Goal: Information Seeking & Learning: Learn about a topic

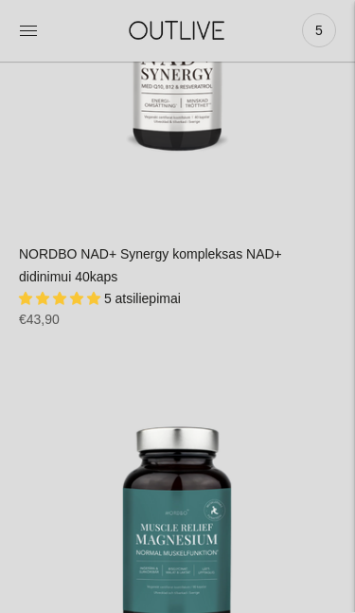
scroll to position [1074, 0]
click at [154, 291] on span "5 atsiliepimai" at bounding box center [142, 298] width 77 height 15
click at [96, 246] on link "NORDBO NAD+ Synergy kompleksas NAD+ didinimui 40kaps" at bounding box center [150, 265] width 263 height 38
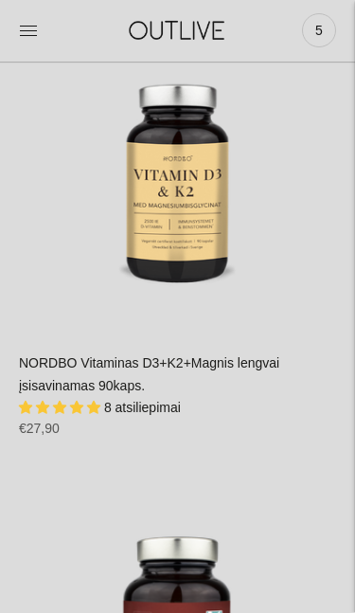
scroll to position [1877, 0]
click at [198, 355] on link "NORDBO Vitaminas D3+K2+Magnis lengvai įsisavinamas 90kaps." at bounding box center [149, 374] width 260 height 38
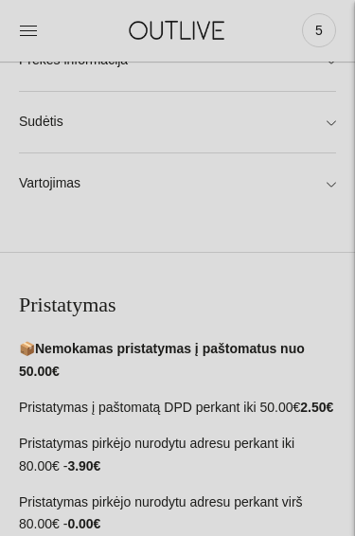
scroll to position [868, 0]
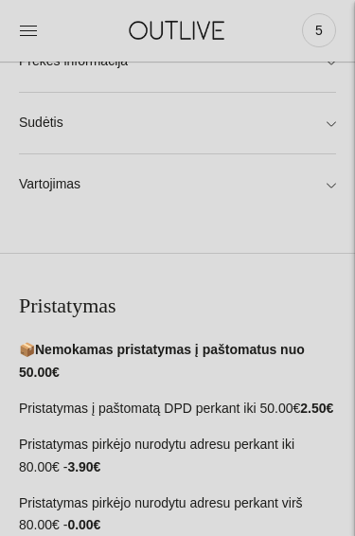
click at [332, 193] on link "Vartojimas" at bounding box center [177, 184] width 317 height 61
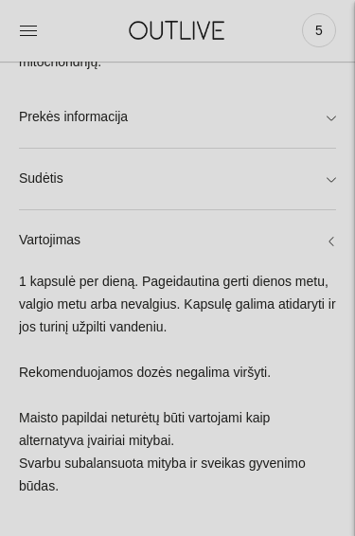
scroll to position [805, 0]
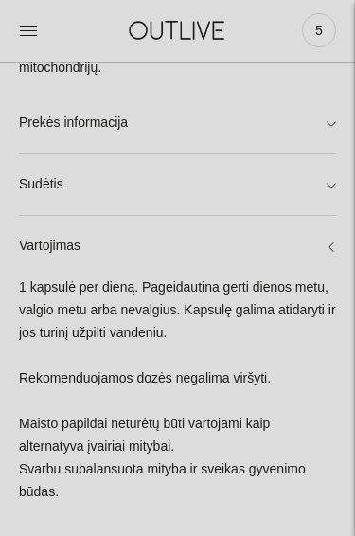
click at [242, 388] on div "1 kapsulė per dieną. Pageidautina gerti dienos metu, valgio metu arba nevalgius…" at bounding box center [177, 400] width 317 height 245
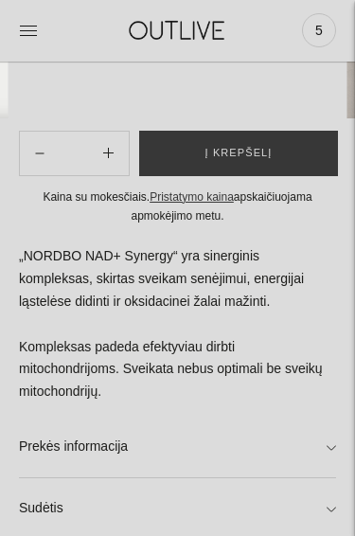
scroll to position [472, 0]
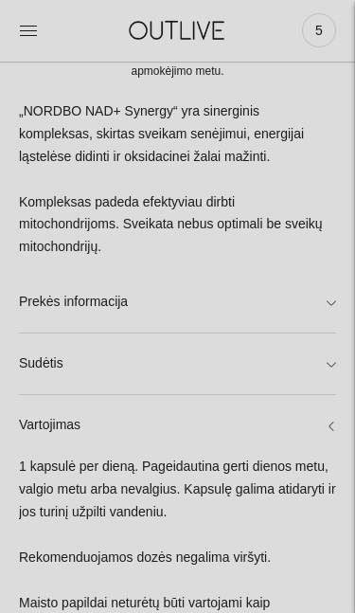
click at [328, 327] on link "Prekės informacija" at bounding box center [177, 302] width 317 height 61
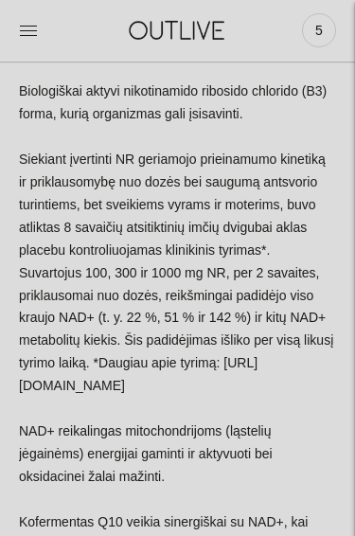
scroll to position [872, 0]
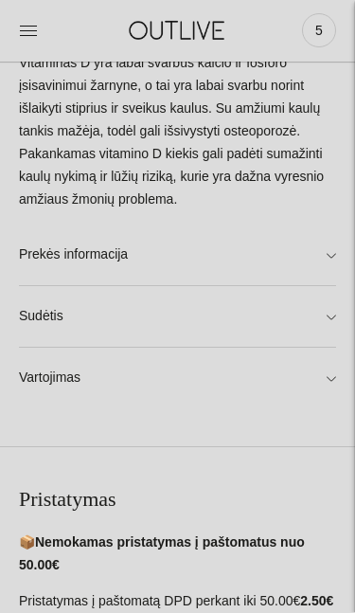
scroll to position [989, 0]
click at [334, 324] on link "Sudėtis" at bounding box center [177, 316] width 317 height 61
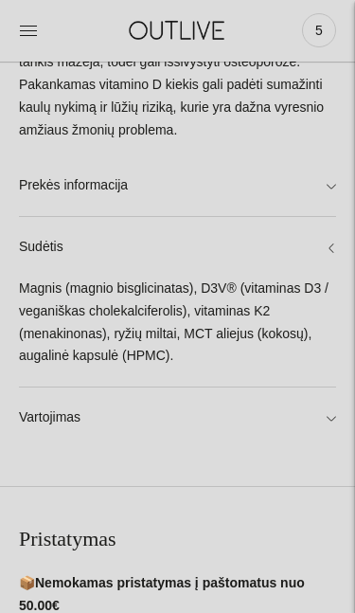
scroll to position [1065, 0]
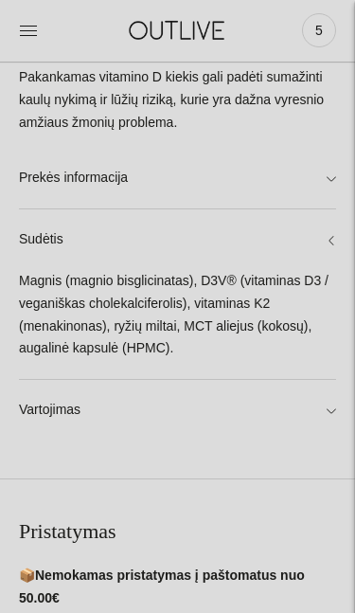
click at [333, 414] on link "Vartojimas" at bounding box center [177, 410] width 317 height 61
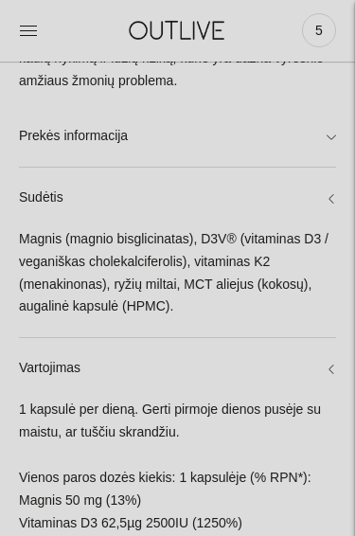
scroll to position [1082, 0]
